Goal: Task Accomplishment & Management: Complete application form

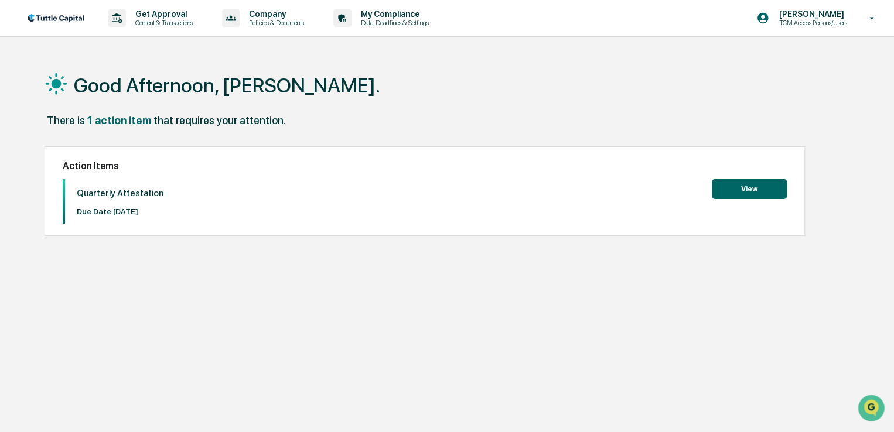
click at [745, 187] on button "View" at bounding box center [749, 189] width 75 height 20
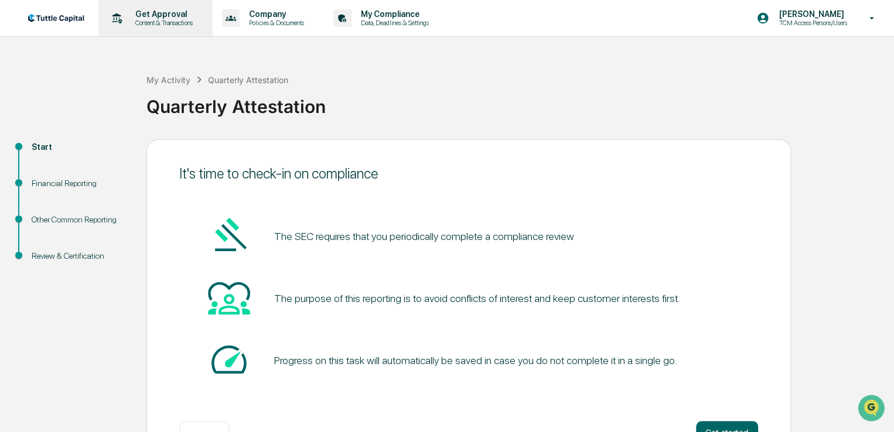
click at [158, 18] on p "Get Approval" at bounding box center [162, 13] width 73 height 9
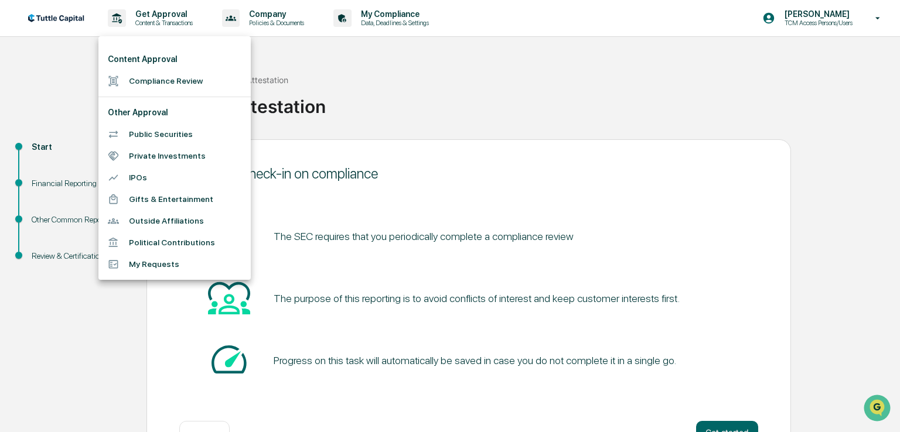
click at [616, 139] on div at bounding box center [450, 216] width 900 height 432
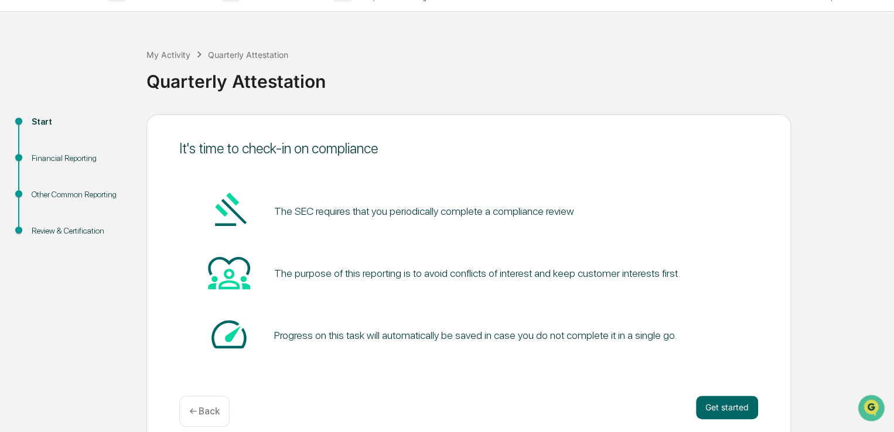
scroll to position [39, 0]
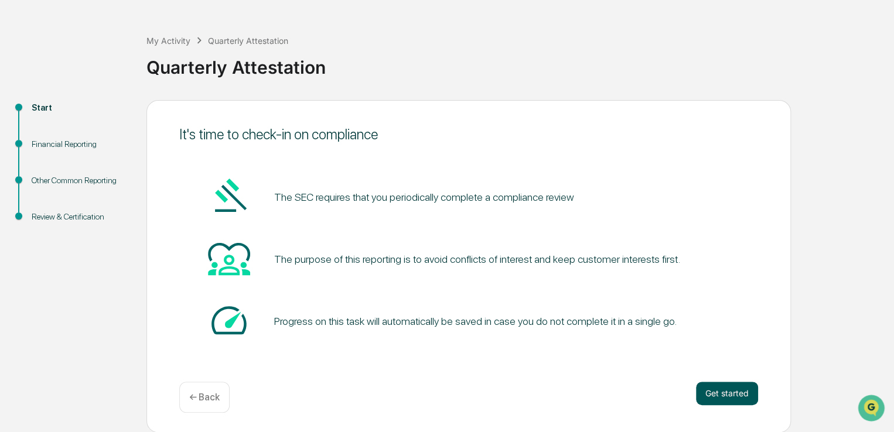
click at [729, 394] on button "Get started" at bounding box center [727, 393] width 62 height 23
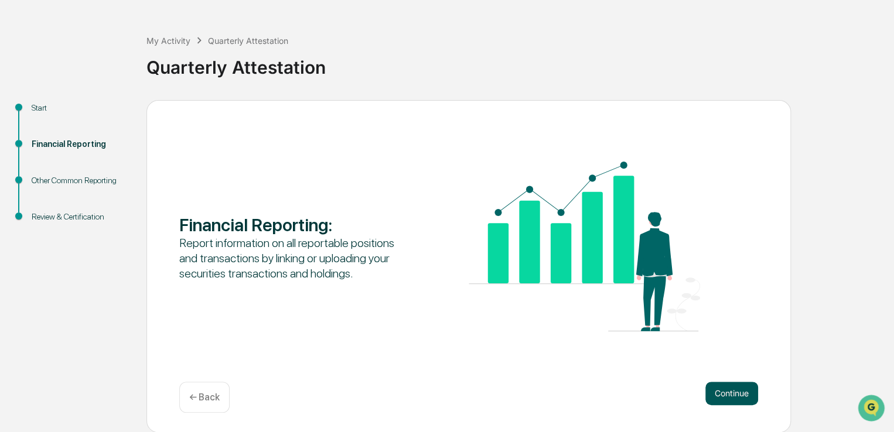
click at [725, 390] on button "Continue" at bounding box center [731, 393] width 53 height 23
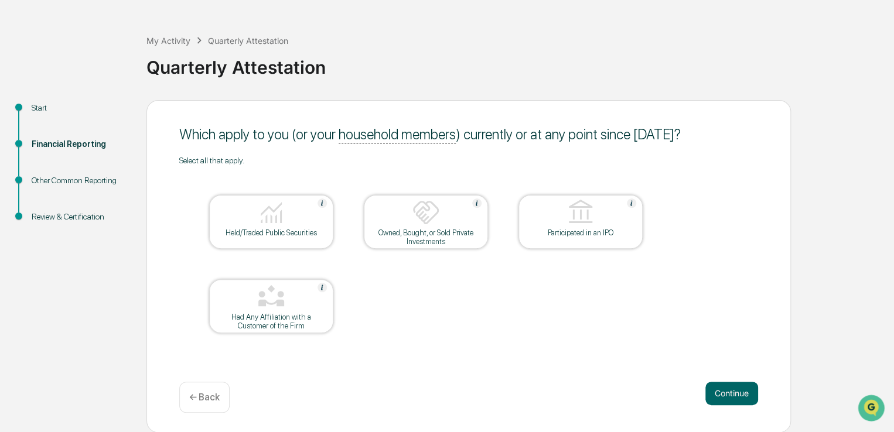
click at [236, 219] on div at bounding box center [271, 214] width 117 height 30
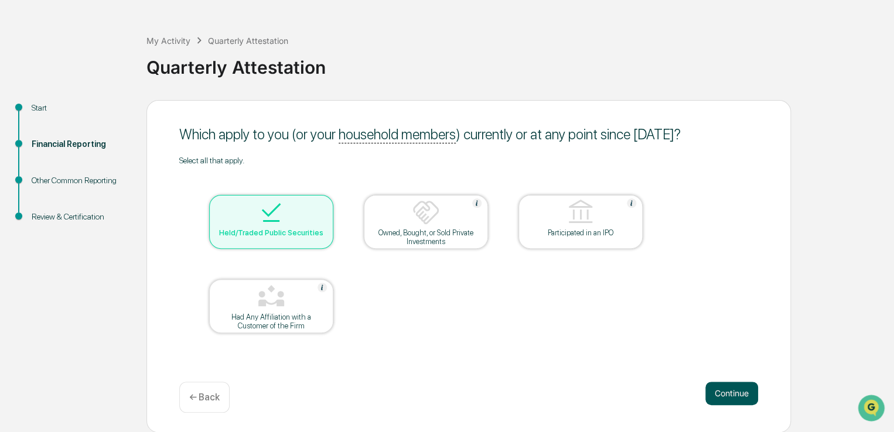
click at [729, 394] on button "Continue" at bounding box center [731, 393] width 53 height 23
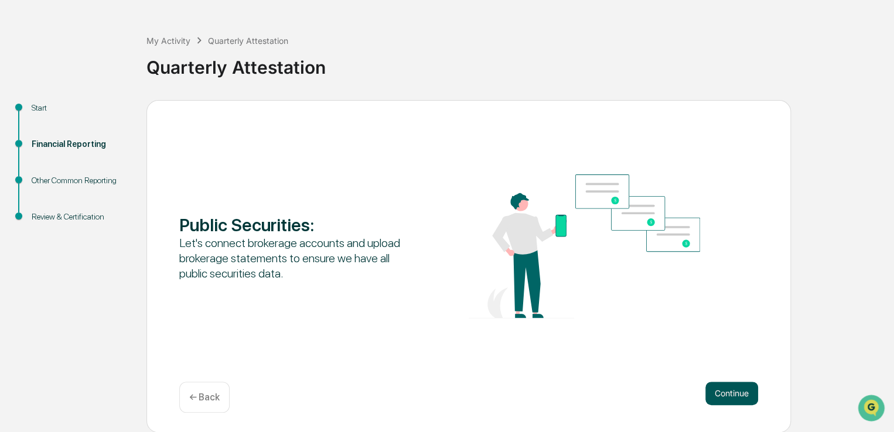
click at [730, 393] on button "Continue" at bounding box center [731, 393] width 53 height 23
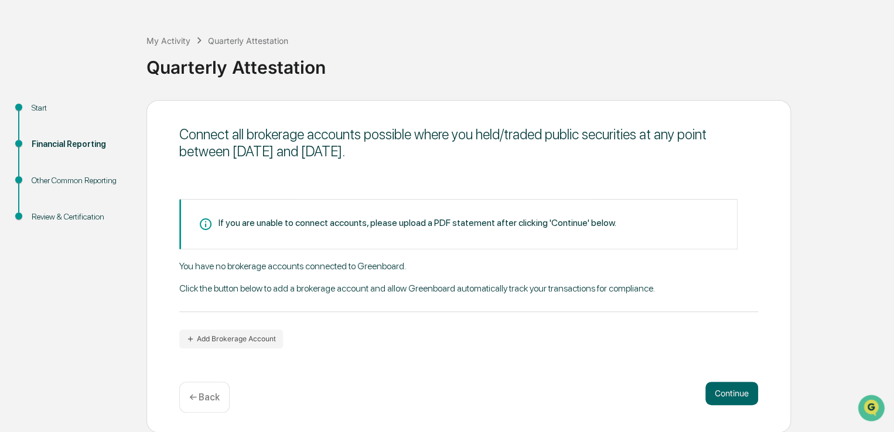
click at [206, 393] on p "← Back" at bounding box center [204, 397] width 30 height 11
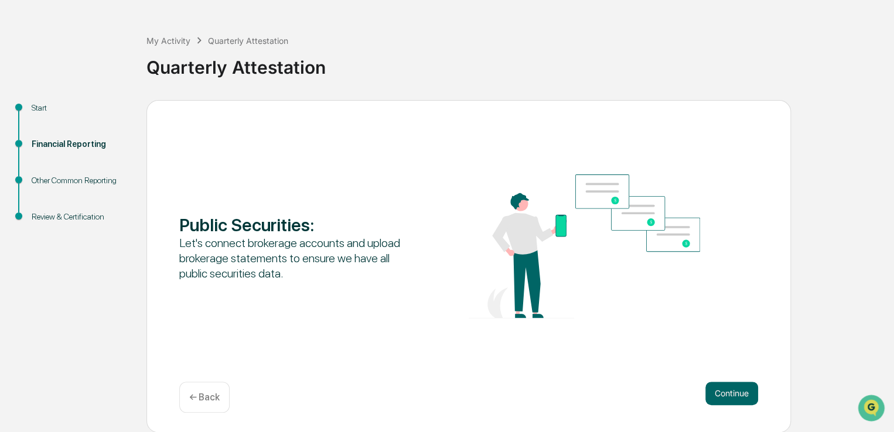
click at [206, 399] on p "← Back" at bounding box center [204, 397] width 30 height 11
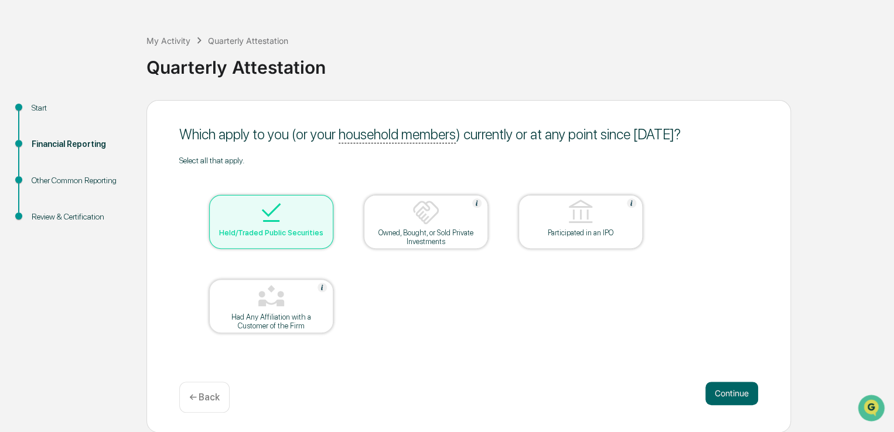
click at [211, 392] on p "← Back" at bounding box center [204, 397] width 30 height 11
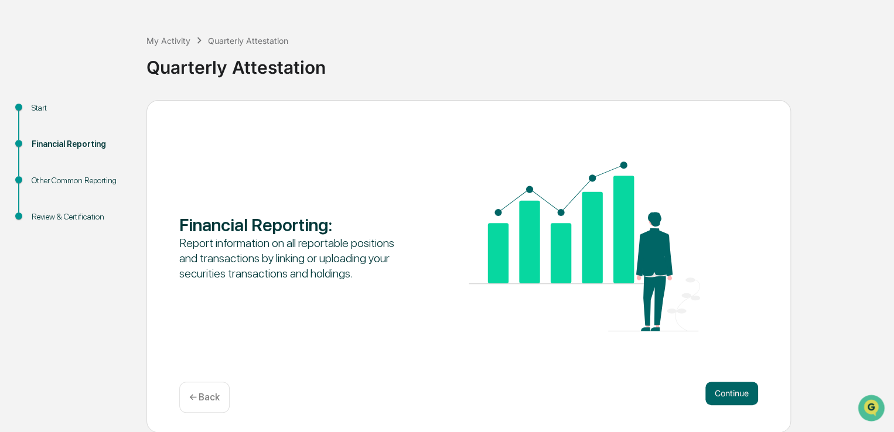
click at [194, 398] on p "← Back" at bounding box center [204, 397] width 30 height 11
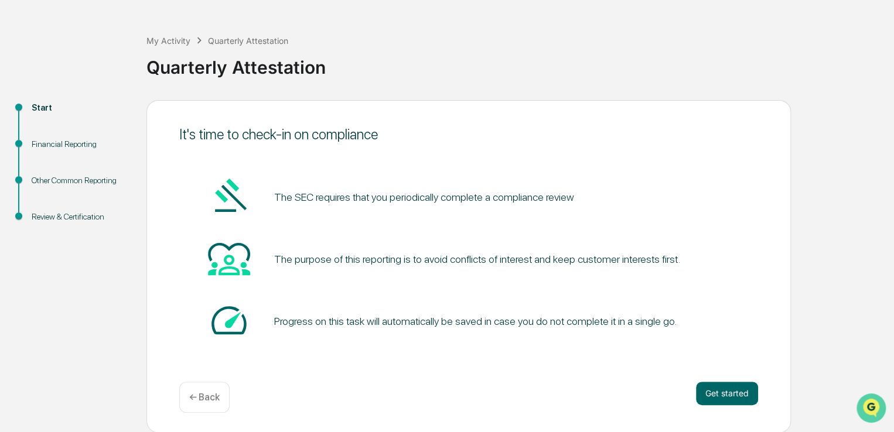
click at [871, 412] on icon "Open customer support" at bounding box center [871, 422] width 29 height 29
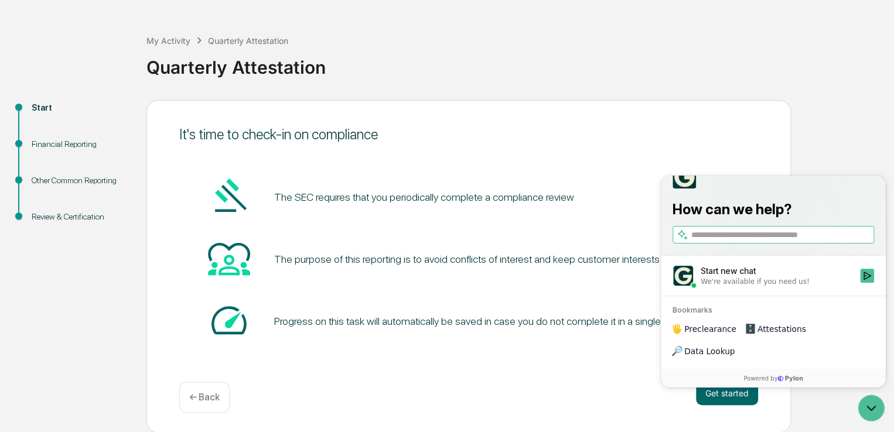
click at [592, 110] on div "It's time to check-in on compliance The SEC requires that you periodically comp…" at bounding box center [468, 266] width 644 height 333
click at [412, 63] on div "Quarterly Attestation" at bounding box center [517, 62] width 742 height 30
click at [202, 395] on p "← Back" at bounding box center [204, 397] width 30 height 11
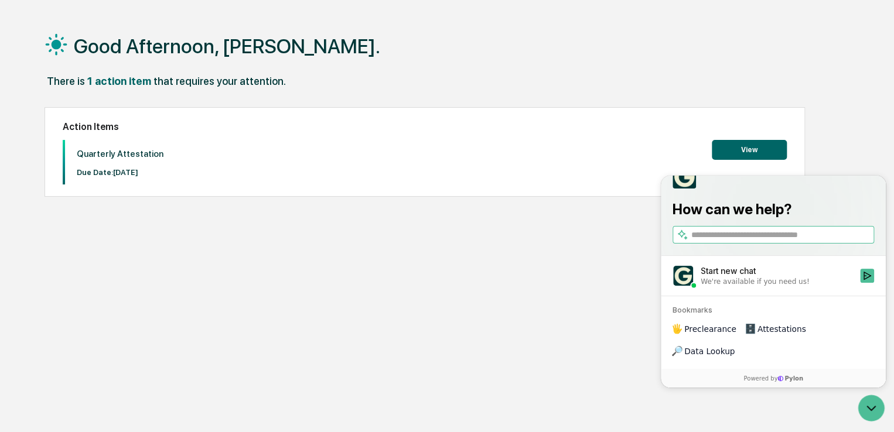
click at [444, 294] on div "Good Afternoon, [PERSON_NAME]. There is 1 action item that requires your attent…" at bounding box center [447, 232] width 840 height 432
click at [506, 298] on div "Good Afternoon, [PERSON_NAME]. There is 1 action item that requires your attent…" at bounding box center [447, 232] width 840 height 432
click at [742, 147] on button "View" at bounding box center [749, 150] width 75 height 20
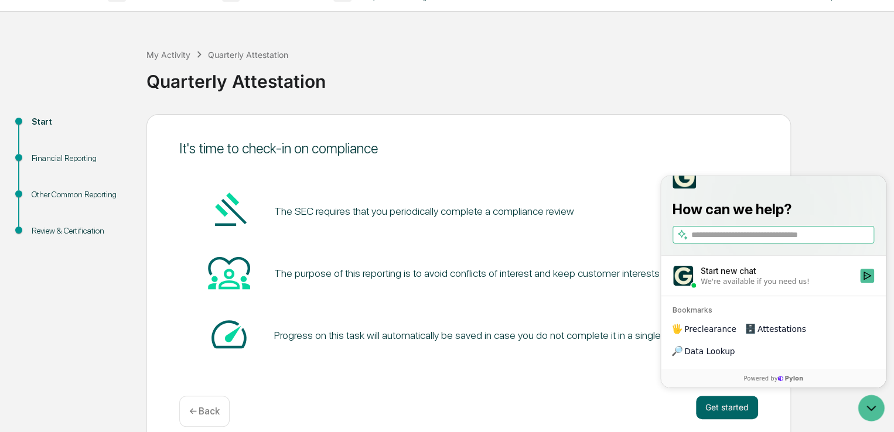
scroll to position [39, 0]
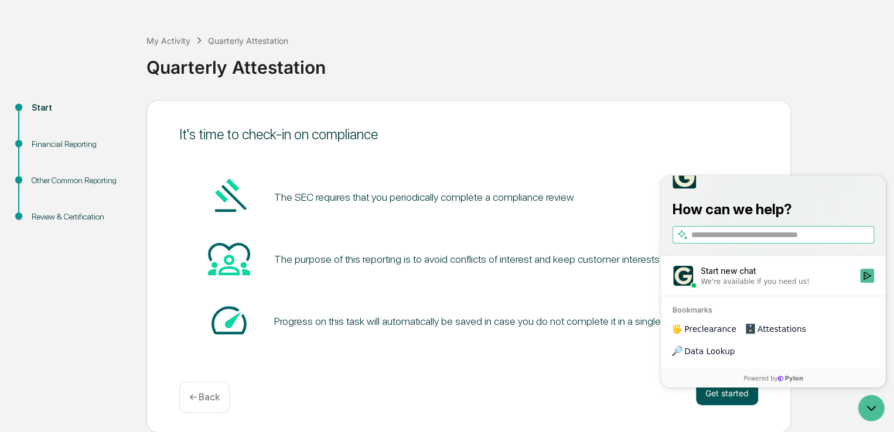
click at [715, 394] on button "Get started" at bounding box center [727, 393] width 62 height 23
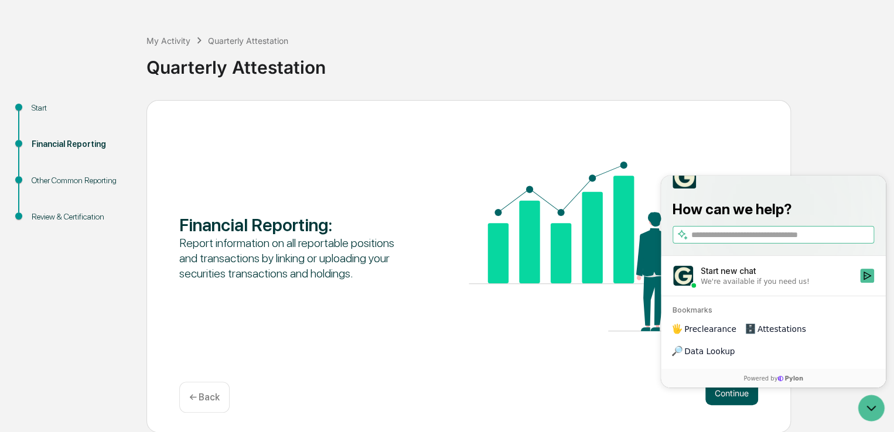
click at [743, 394] on button "Continue" at bounding box center [731, 393] width 53 height 23
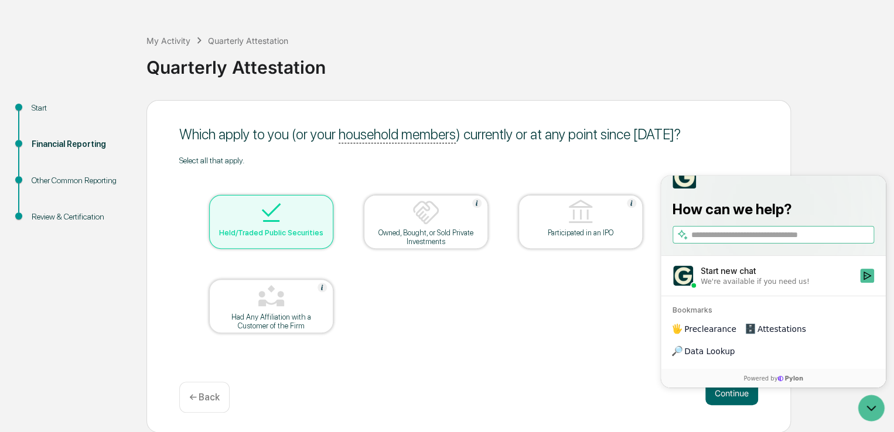
click at [247, 234] on div "Held/Traded Public Securities" at bounding box center [271, 233] width 105 height 9
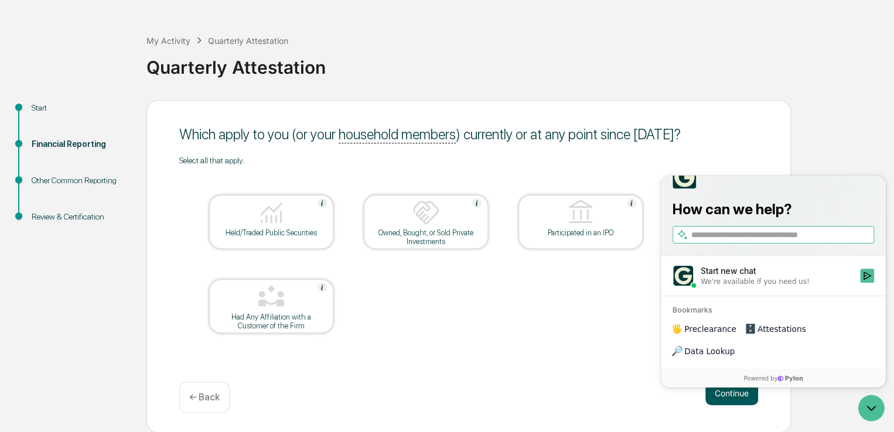
click at [735, 398] on button "Continue" at bounding box center [731, 393] width 53 height 23
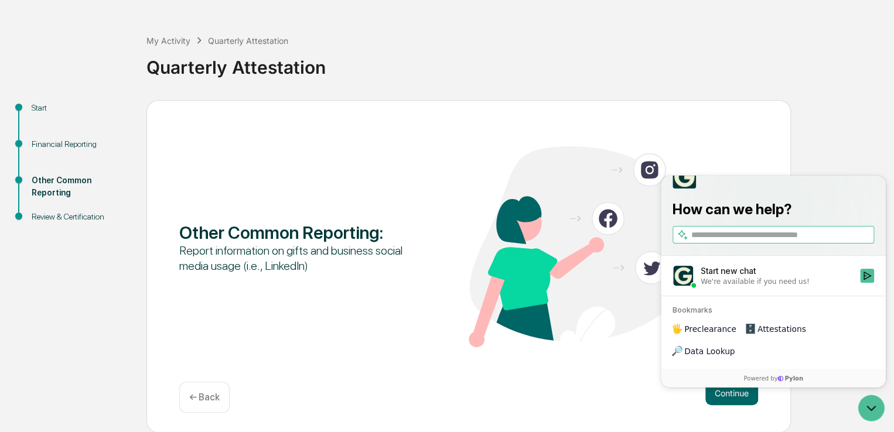
click at [19, 432] on img at bounding box center [13, 437] width 9 height 9
click at [519, 77] on div "Quarterly Attestation" at bounding box center [517, 62] width 742 height 30
click at [548, 349] on div "Other Common Reporting : Report information on gifts and business social media …" at bounding box center [468, 266] width 644 height 333
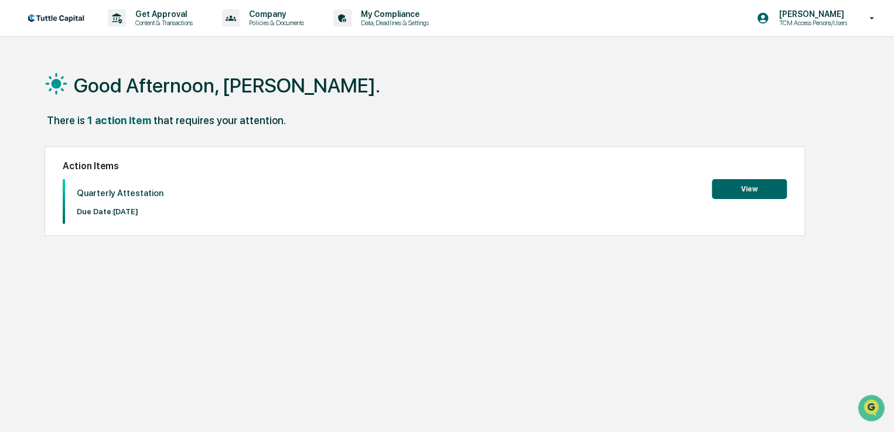
click at [752, 189] on button "View" at bounding box center [749, 189] width 75 height 20
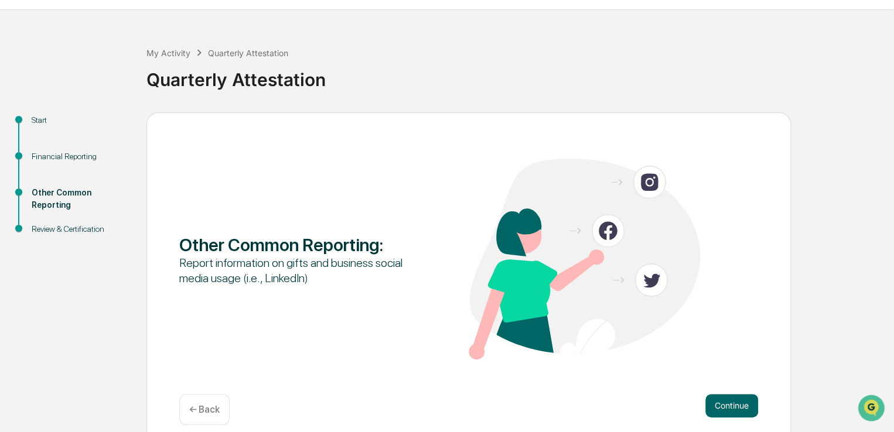
scroll to position [39, 0]
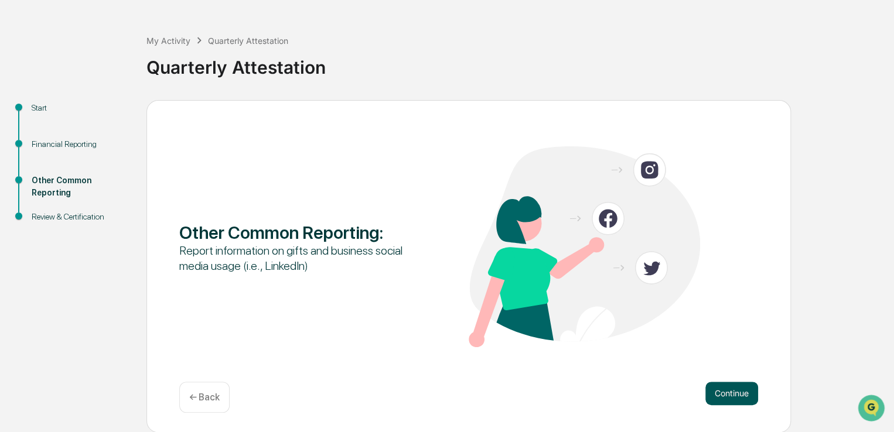
click at [730, 392] on button "Continue" at bounding box center [731, 393] width 53 height 23
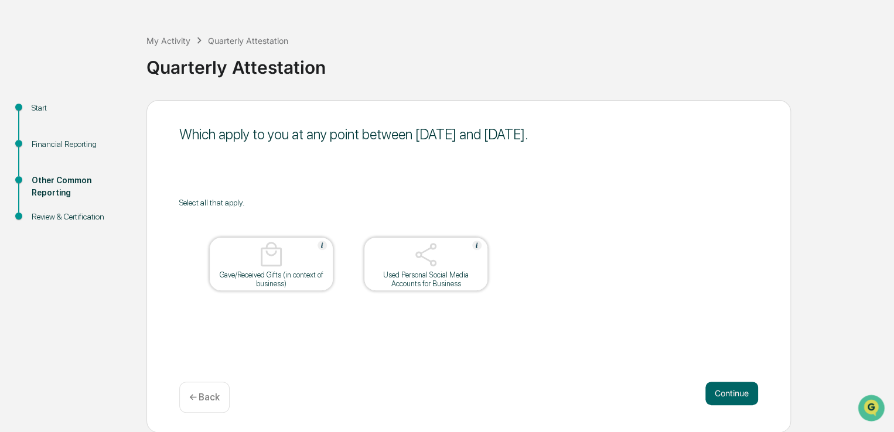
click at [275, 272] on div "Gave/Received Gifts (in context of business)" at bounding box center [271, 280] width 105 height 18
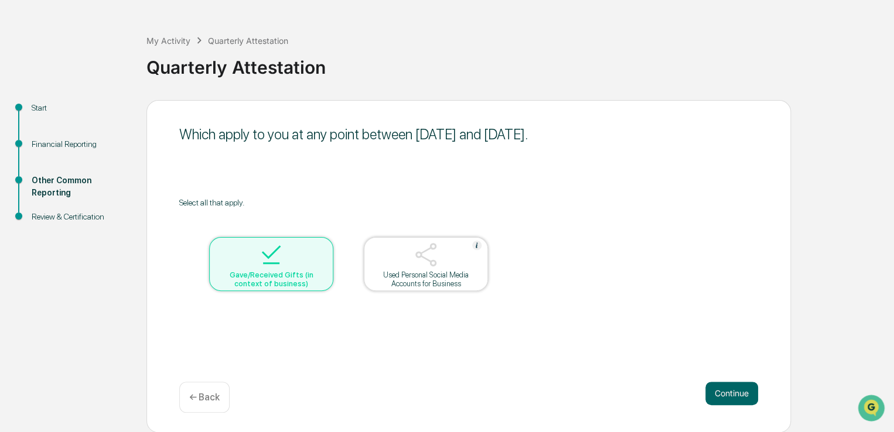
click at [291, 272] on div "Gave/Received Gifts (in context of business)" at bounding box center [271, 280] width 105 height 18
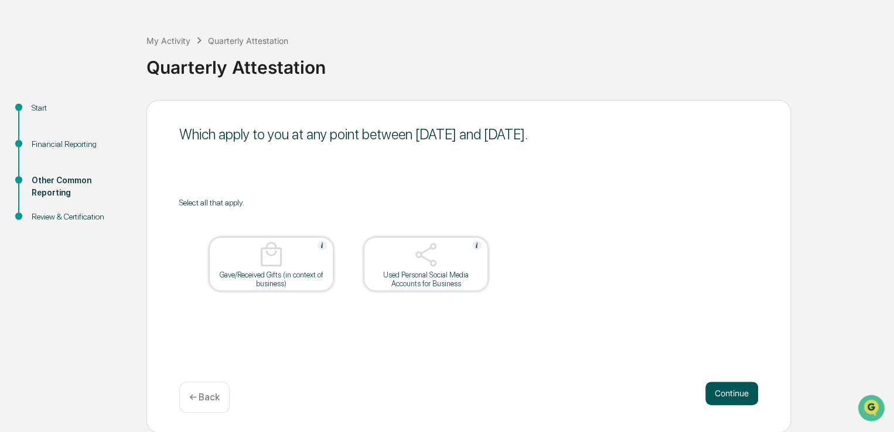
click at [734, 393] on button "Continue" at bounding box center [731, 393] width 53 height 23
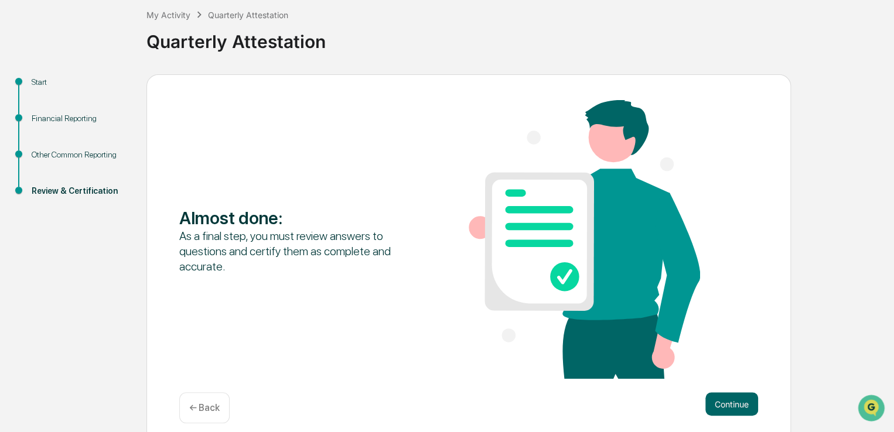
scroll to position [76, 0]
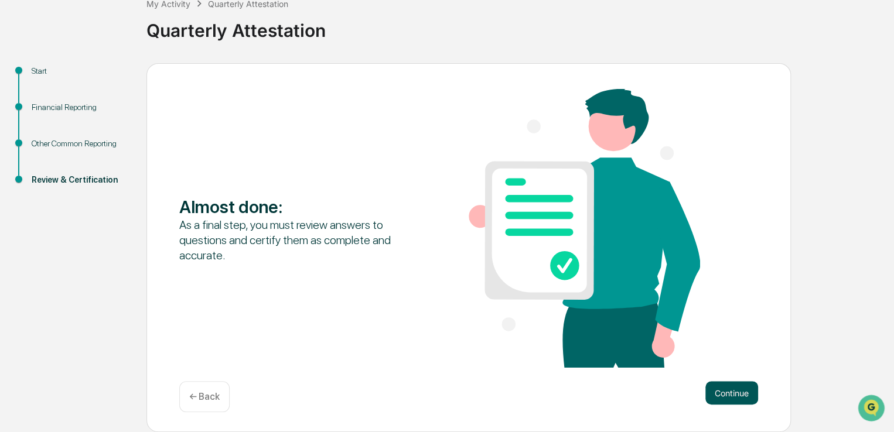
click at [734, 399] on button "Continue" at bounding box center [731, 392] width 53 height 23
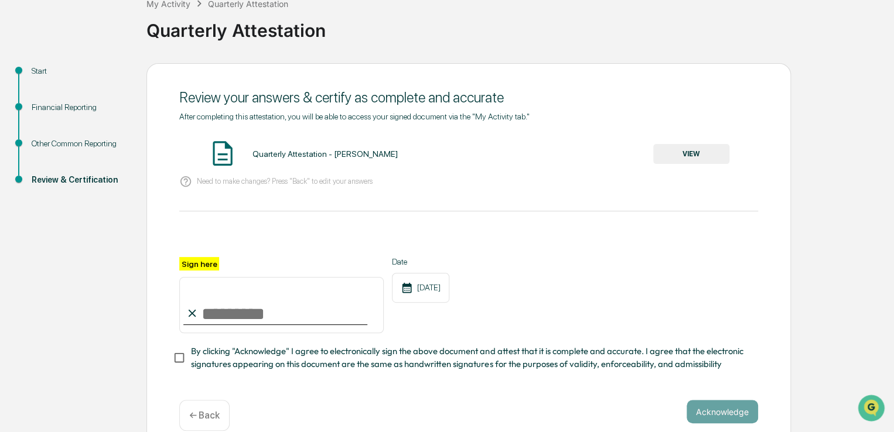
click at [267, 313] on input "Sign here" at bounding box center [281, 305] width 204 height 56
type input "**********"
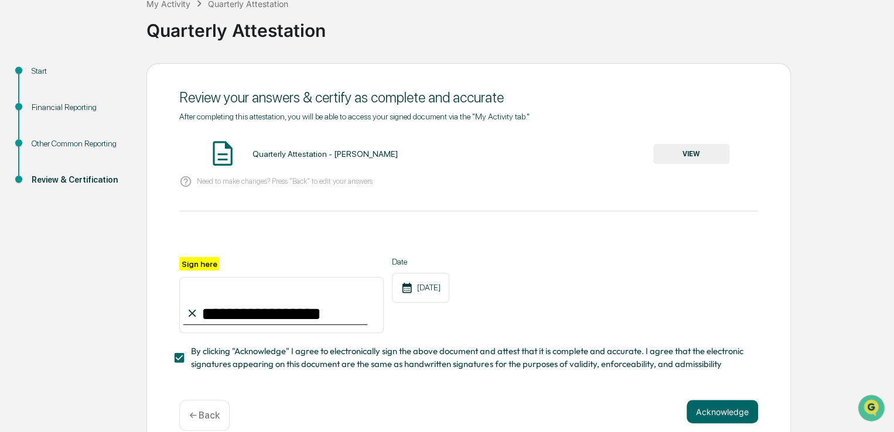
click at [690, 156] on button "VIEW" at bounding box center [691, 154] width 76 height 20
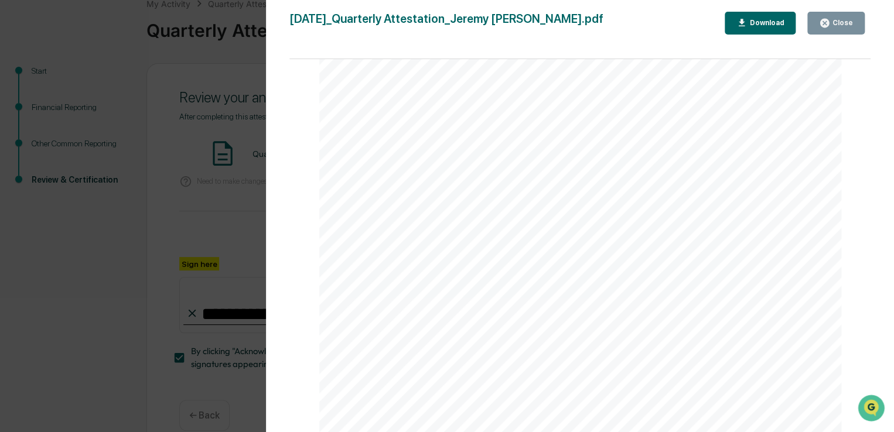
scroll to position [195, 0]
drag, startPoint x: 847, startPoint y: 22, endPoint x: 815, endPoint y: 42, distance: 37.4
click at [846, 22] on div "Close" at bounding box center [841, 23] width 23 height 8
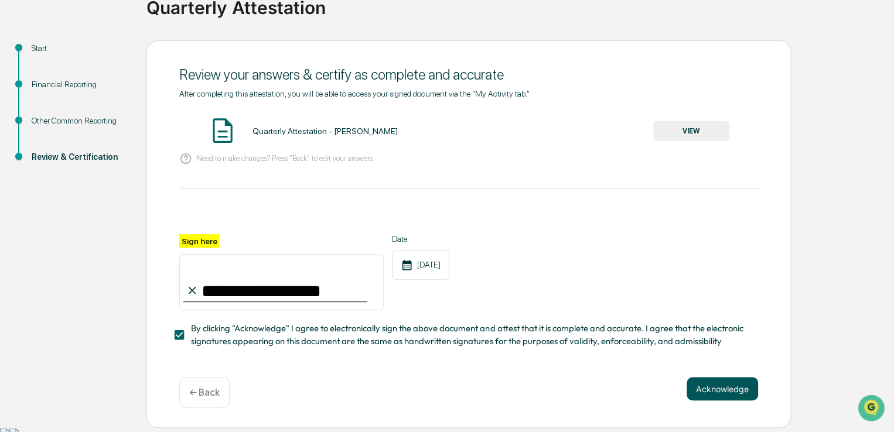
click at [731, 394] on button "Acknowledge" at bounding box center [722, 388] width 71 height 23
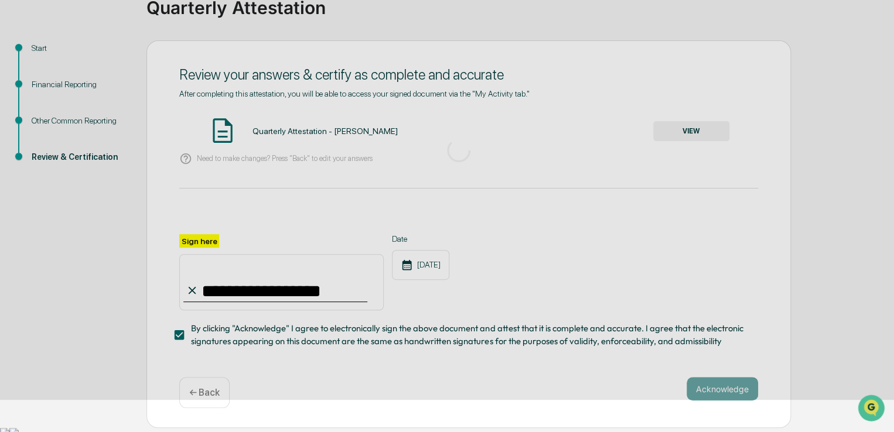
scroll to position [39, 0]
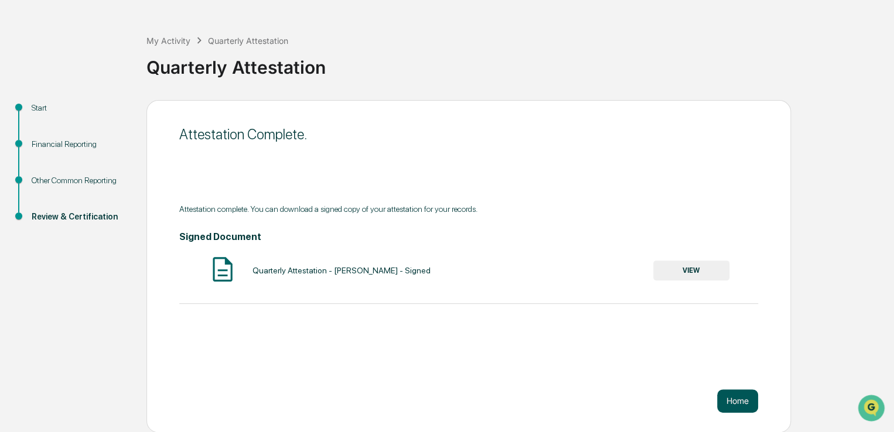
click at [737, 399] on button "Home" at bounding box center [737, 401] width 41 height 23
